Goal: Book appointment/travel/reservation

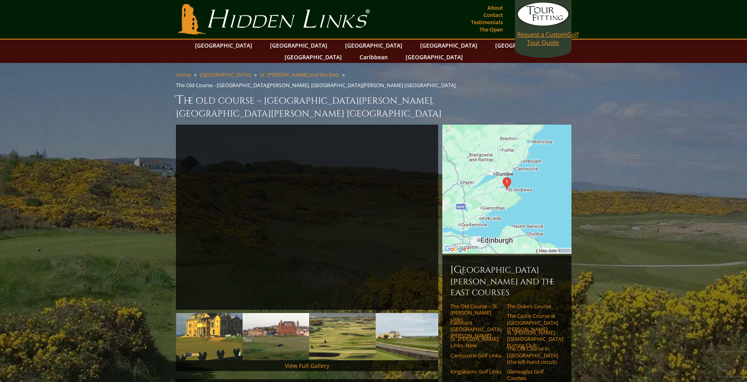
click at [548, 38] on span "Request a Custom" at bounding box center [542, 34] width 50 height 8
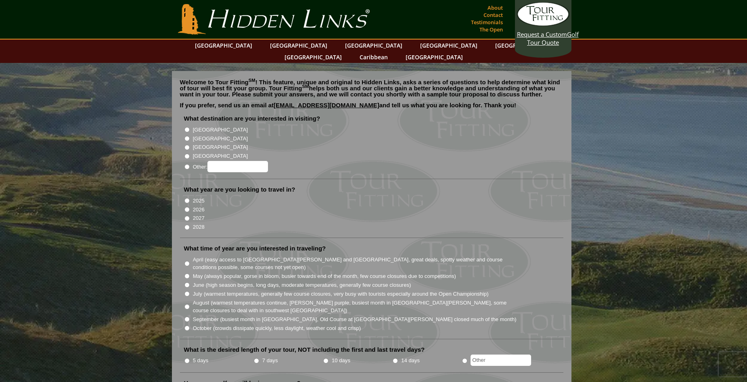
click at [194, 126] on label "[GEOGRAPHIC_DATA]" at bounding box center [220, 130] width 55 height 8
click at [190, 127] on input "[GEOGRAPHIC_DATA]" at bounding box center [186, 129] width 5 height 5
radio input "true"
click at [196, 135] on label "[GEOGRAPHIC_DATA]" at bounding box center [220, 139] width 55 height 8
click at [190, 136] on input "[GEOGRAPHIC_DATA]" at bounding box center [186, 138] width 5 height 5
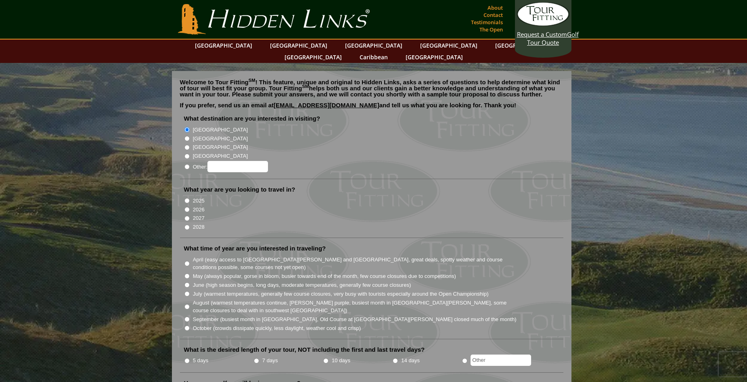
radio input "true"
click at [194, 206] on label "2026" at bounding box center [199, 210] width 12 height 8
click at [190, 207] on input "2026" at bounding box center [186, 209] width 5 height 5
radio input "true"
click at [191, 289] on li "July (warmest temperatures, generally few course closures, very busy with touri…" at bounding box center [375, 293] width 382 height 9
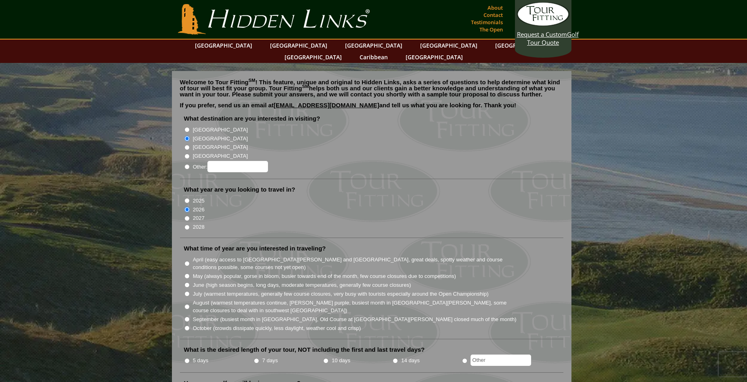
click at [188, 291] on input "July (warmest temperatures, generally few course closures, very busy with touri…" at bounding box center [186, 293] width 5 height 5
radio input "true"
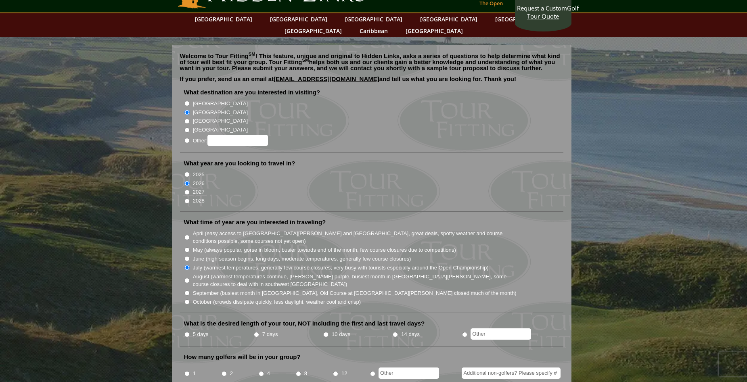
scroll to position [40, 0]
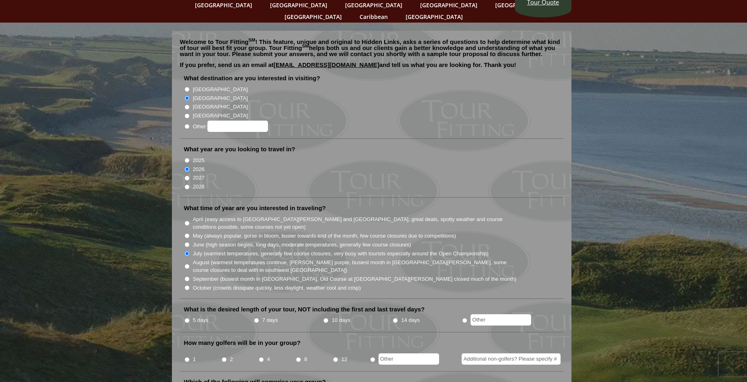
click at [256, 318] on input "7 days" at bounding box center [256, 320] width 5 height 5
radio input "true"
click at [259, 357] on input "4" at bounding box center [261, 359] width 5 height 5
radio input "true"
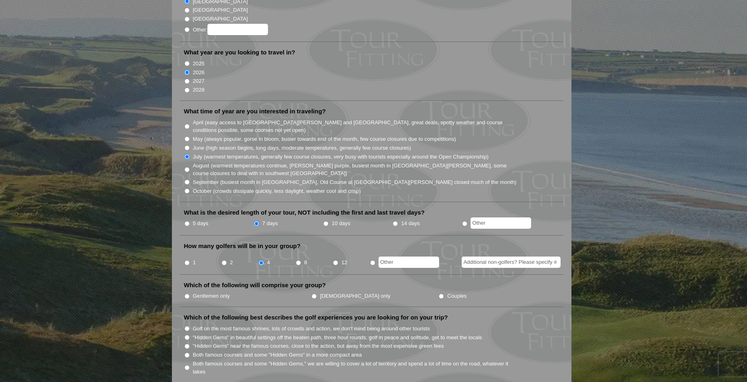
scroll to position [161, 0]
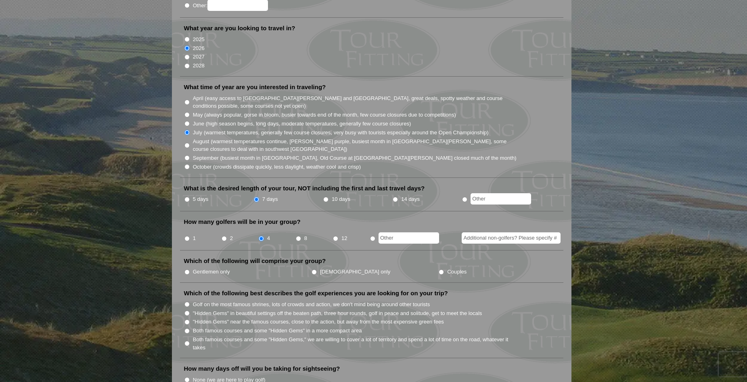
click at [439, 270] on input "Couples" at bounding box center [441, 272] width 5 height 5
radio input "true"
click at [187, 328] on input "Both famous courses and some "Hidden Gems" in a more compact area" at bounding box center [186, 330] width 5 height 5
radio input "true"
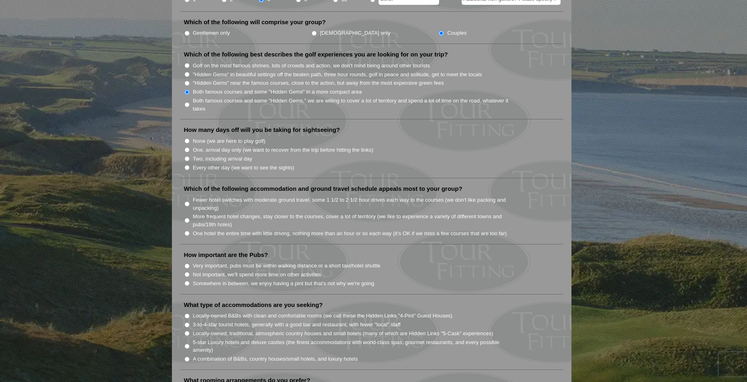
scroll to position [403, 0]
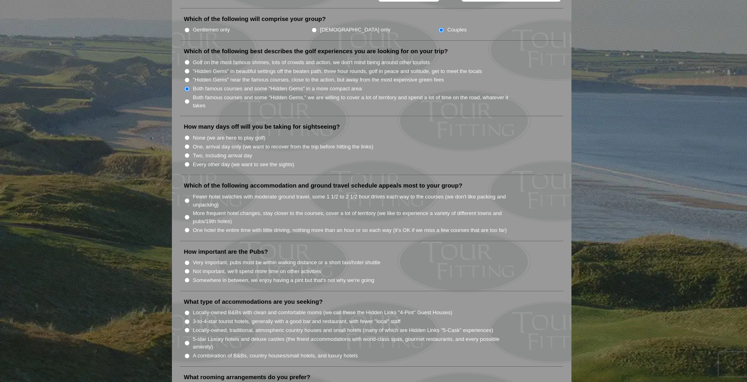
click at [188, 278] on input "Somewhere in between, we enjoy having a pint but that's not why we're going" at bounding box center [186, 280] width 5 height 5
radio input "true"
